Goal: Task Accomplishment & Management: Complete application form

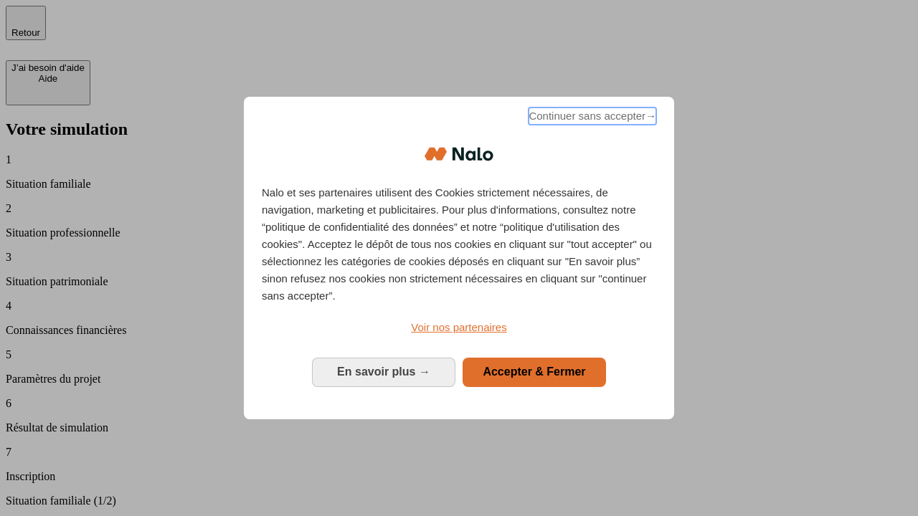
click at [591, 118] on span "Continuer sans accepter →" at bounding box center [593, 116] width 128 height 17
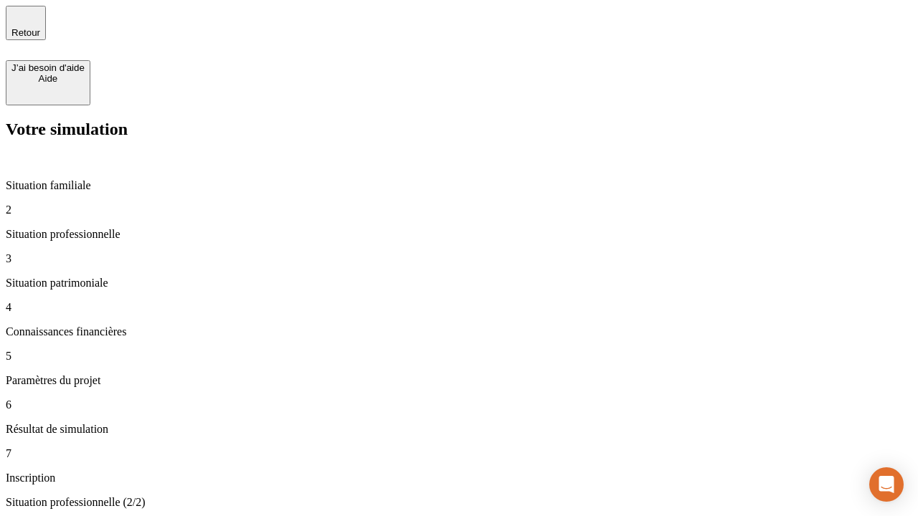
type input "70 000"
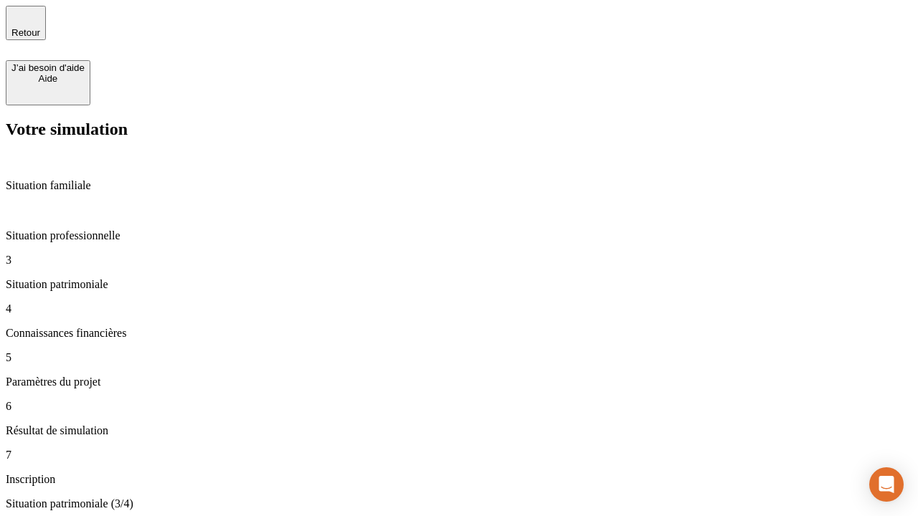
type input "800"
type input "6"
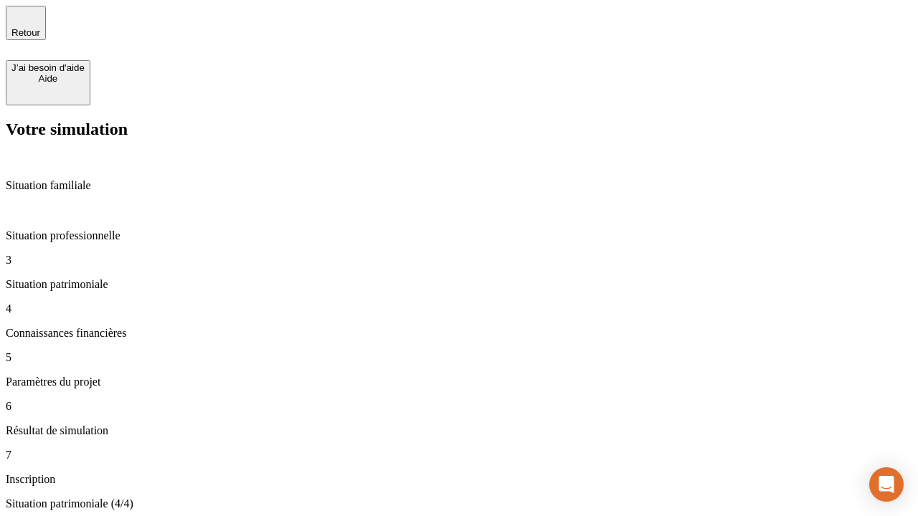
type input "400"
type input "3"
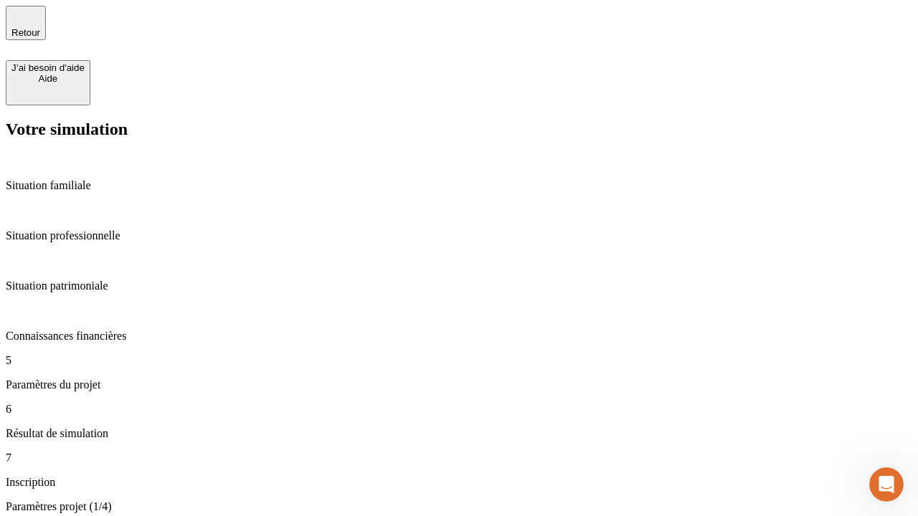
type input "35"
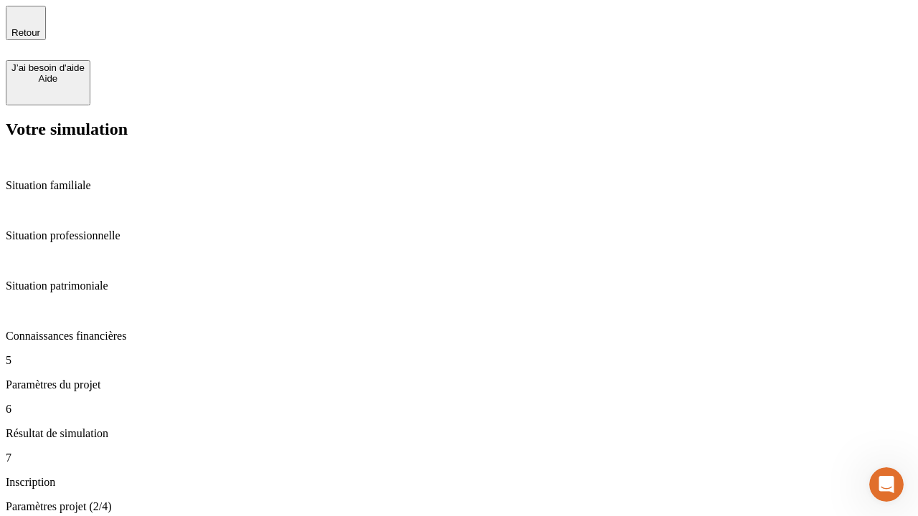
type input "500"
type input "640"
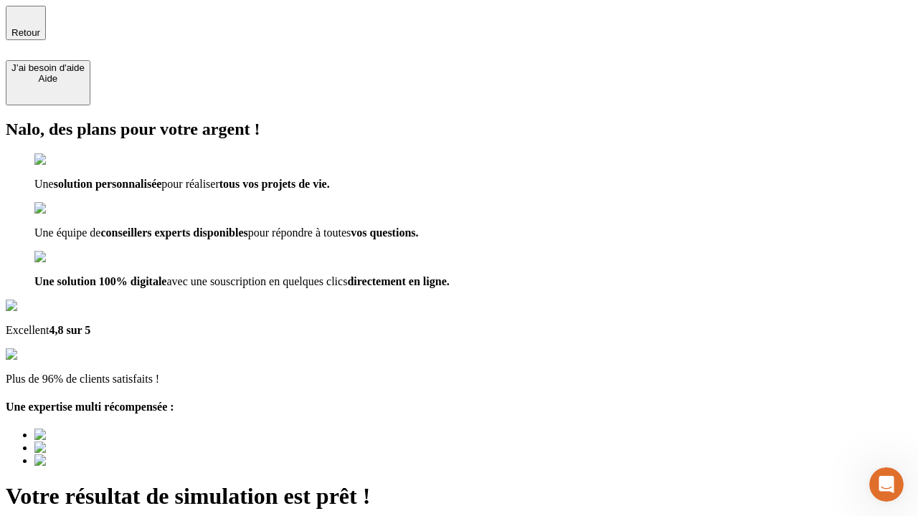
scroll to position [10, 0]
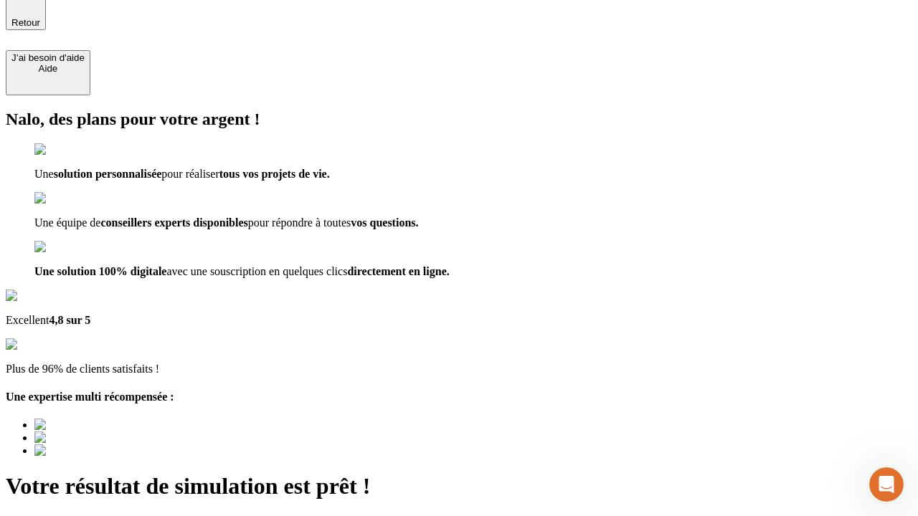
type input "[EMAIL_ADDRESS][DOMAIN_NAME]"
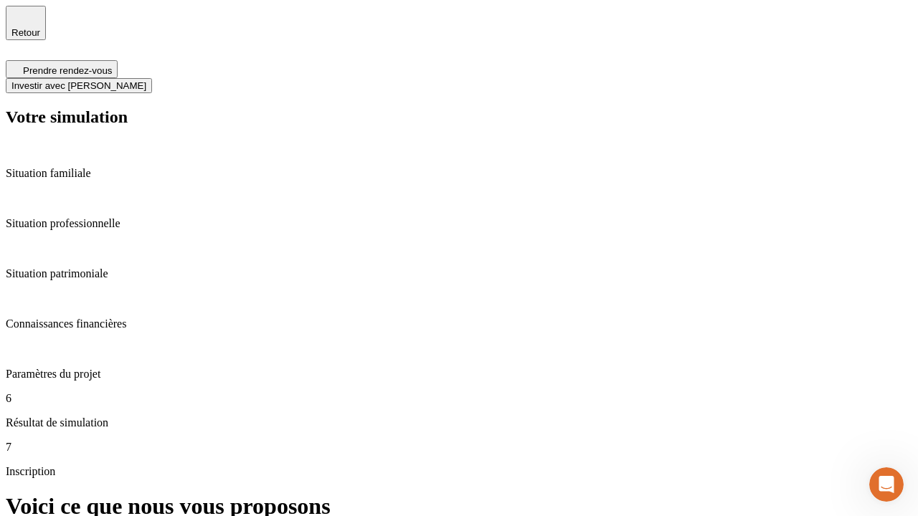
click at [146, 80] on span "Investir avec [PERSON_NAME]" at bounding box center [78, 85] width 135 height 11
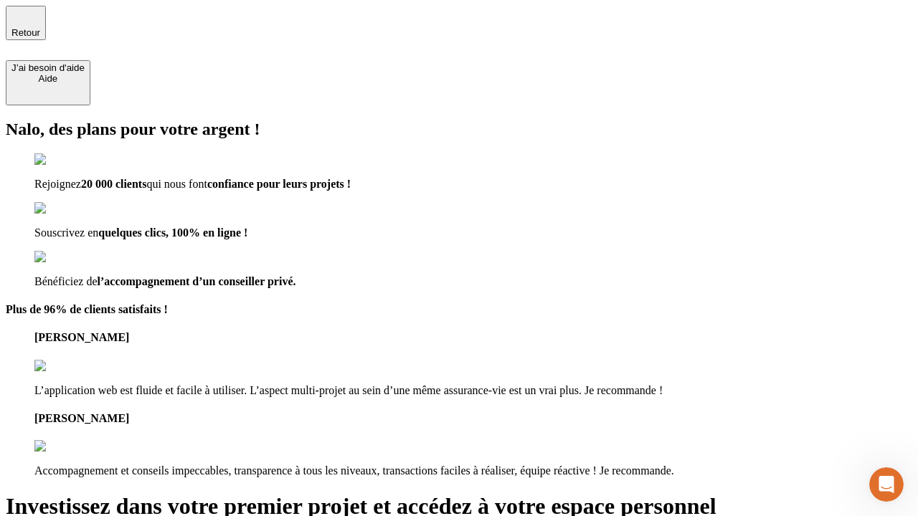
type input "abc"
